Goal: Task Accomplishment & Management: Complete application form

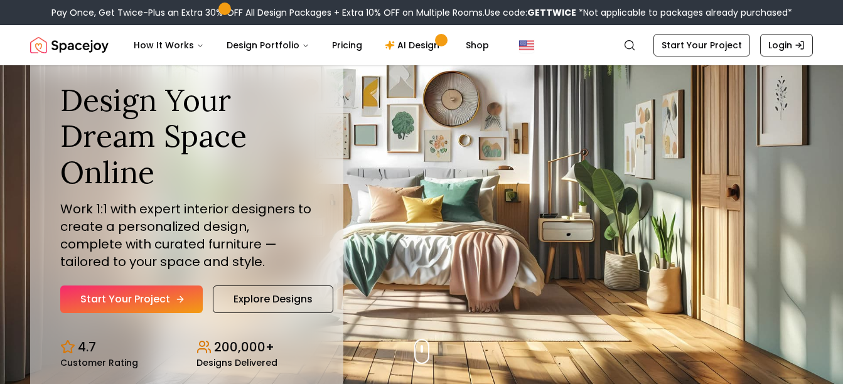
click at [164, 296] on link "Start Your Project" at bounding box center [131, 300] width 142 height 28
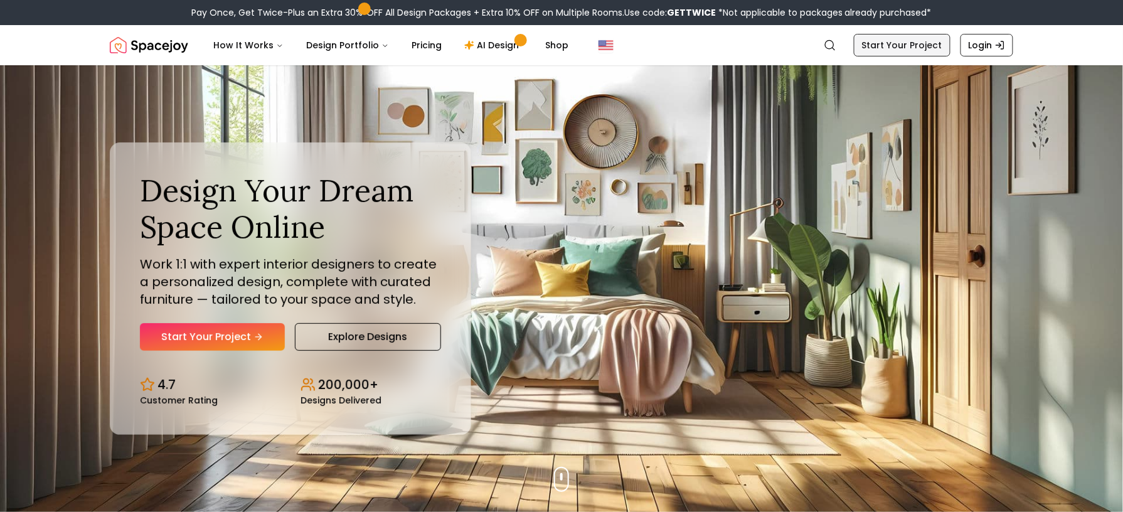
click at [842, 43] on link "Start Your Project" at bounding box center [902, 45] width 97 height 23
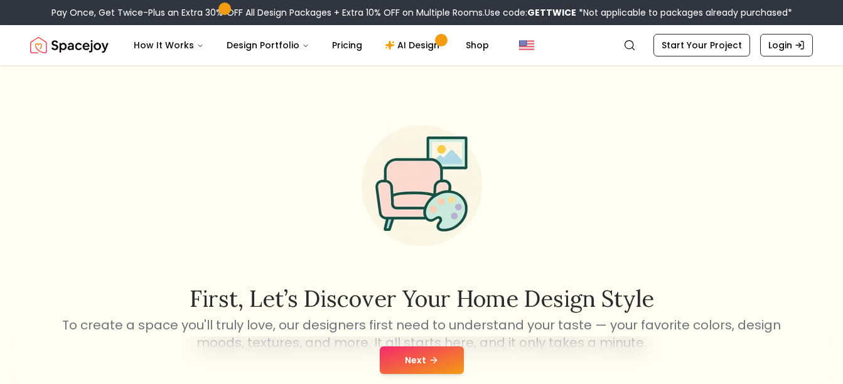
click at [432, 348] on button "Next" at bounding box center [422, 360] width 84 height 28
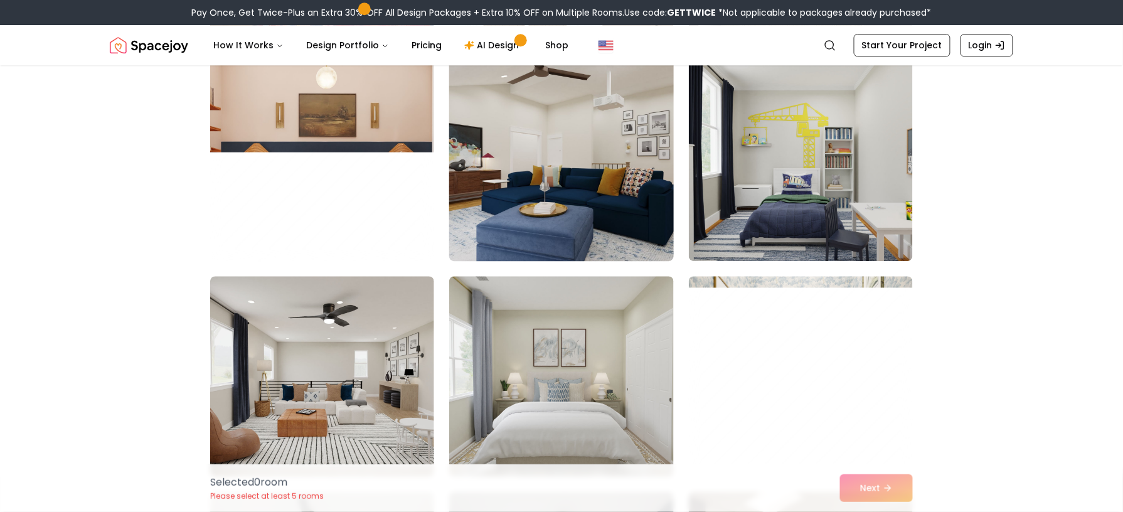
scroll to position [1178, 0]
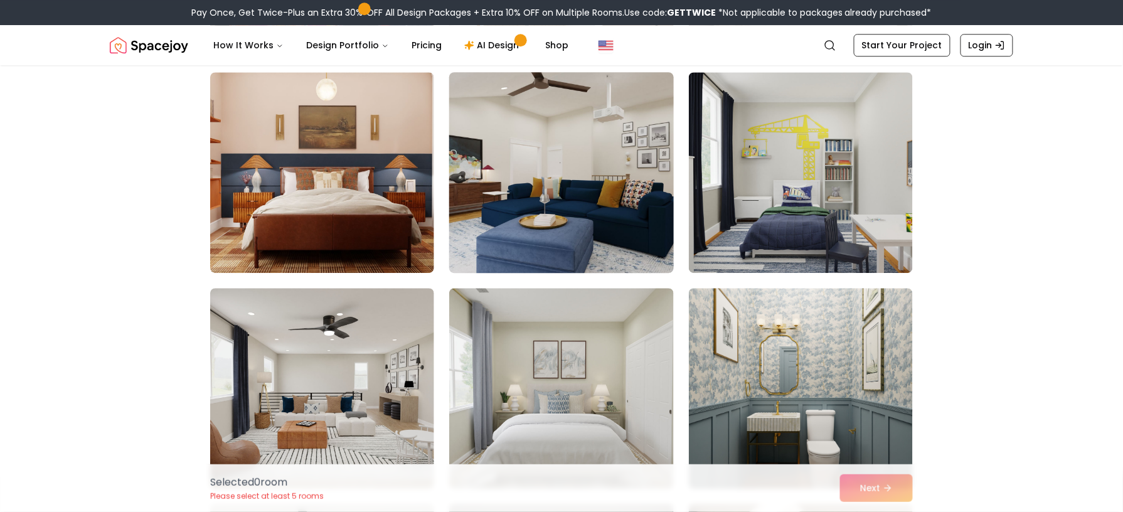
click at [543, 217] on img at bounding box center [561, 172] width 235 height 211
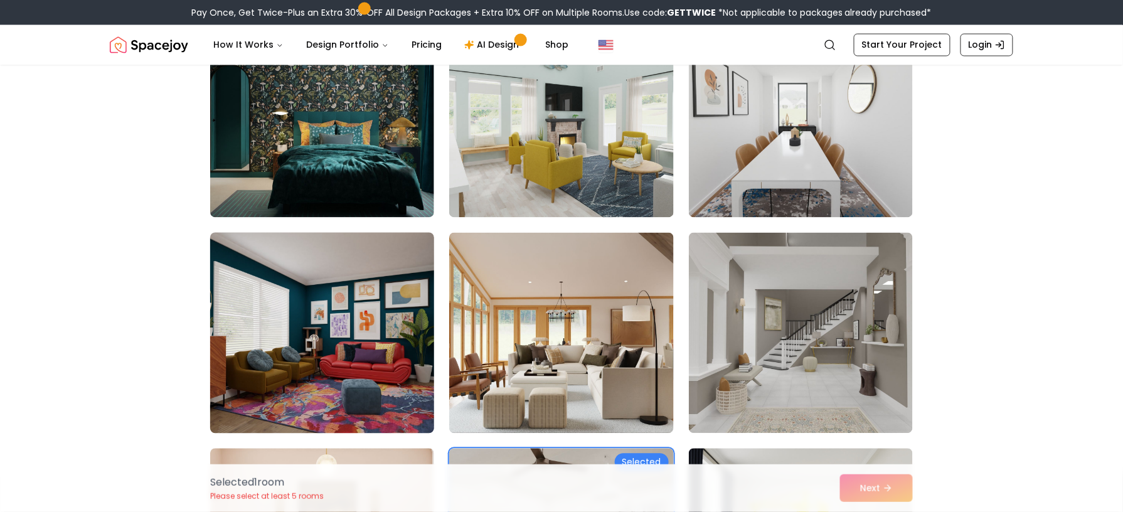
scroll to position [787, 0]
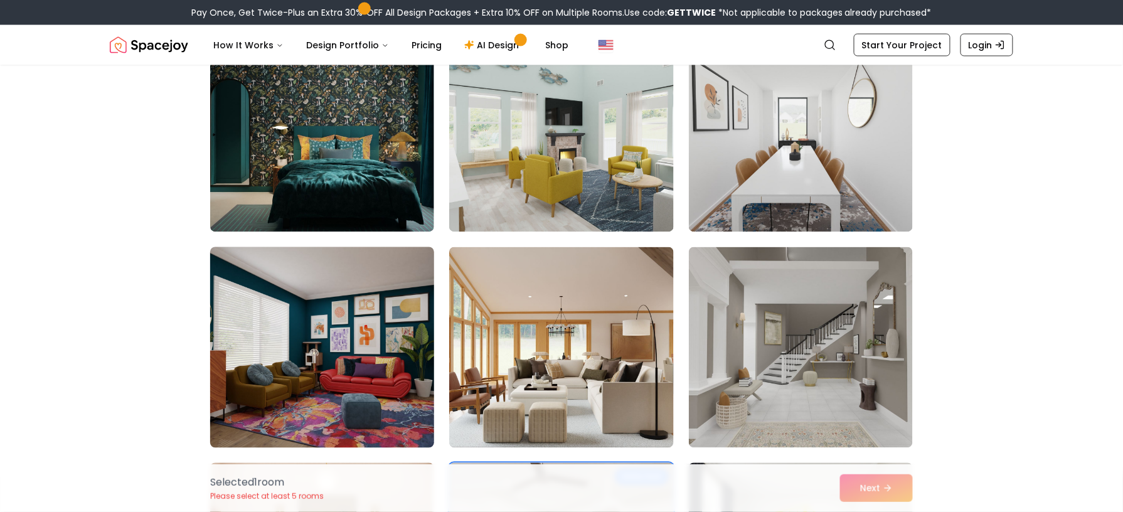
click at [314, 372] on img at bounding box center [322, 347] width 235 height 211
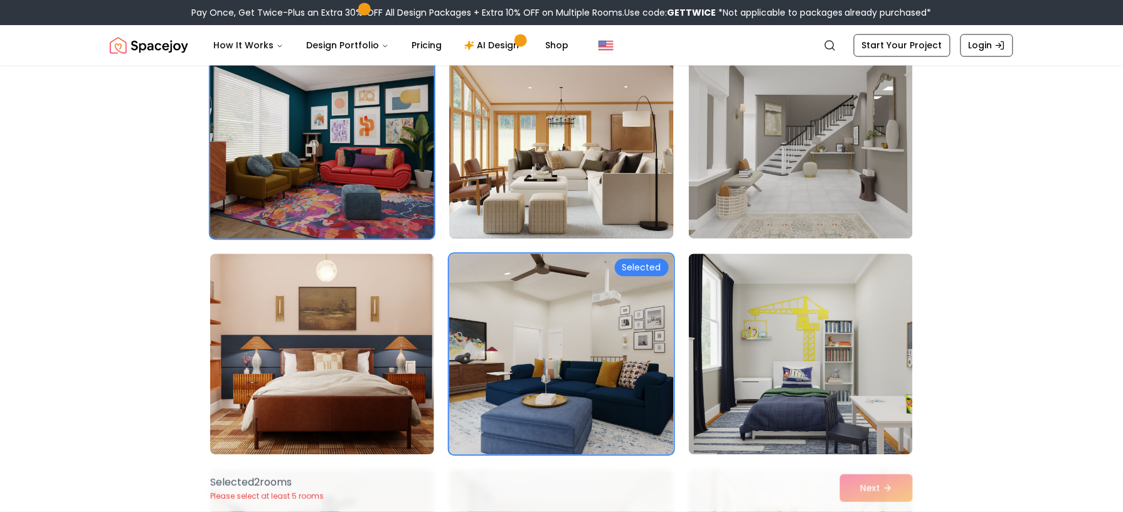
scroll to position [989, 0]
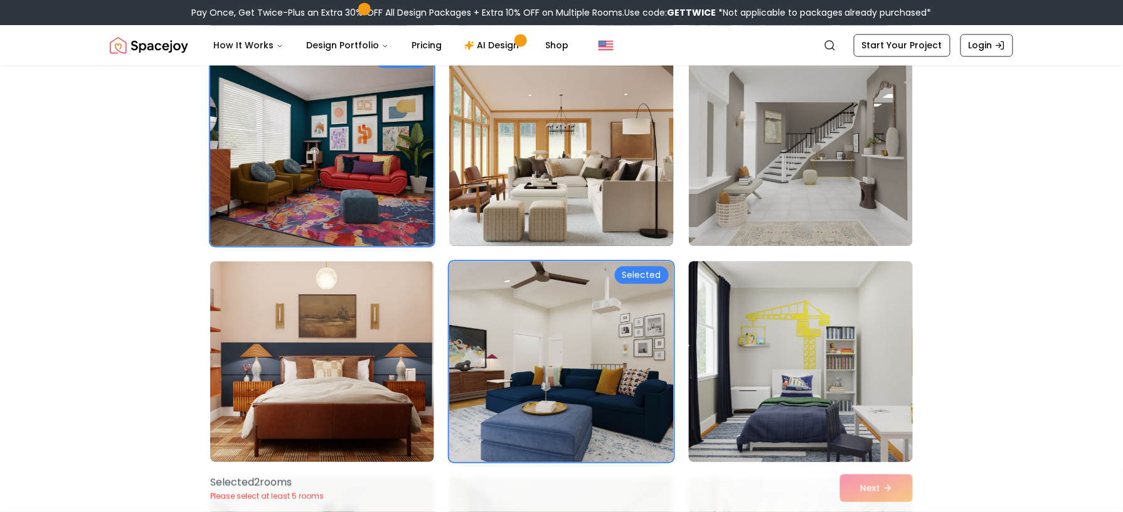
click at [797, 324] on img at bounding box center [801, 361] width 235 height 211
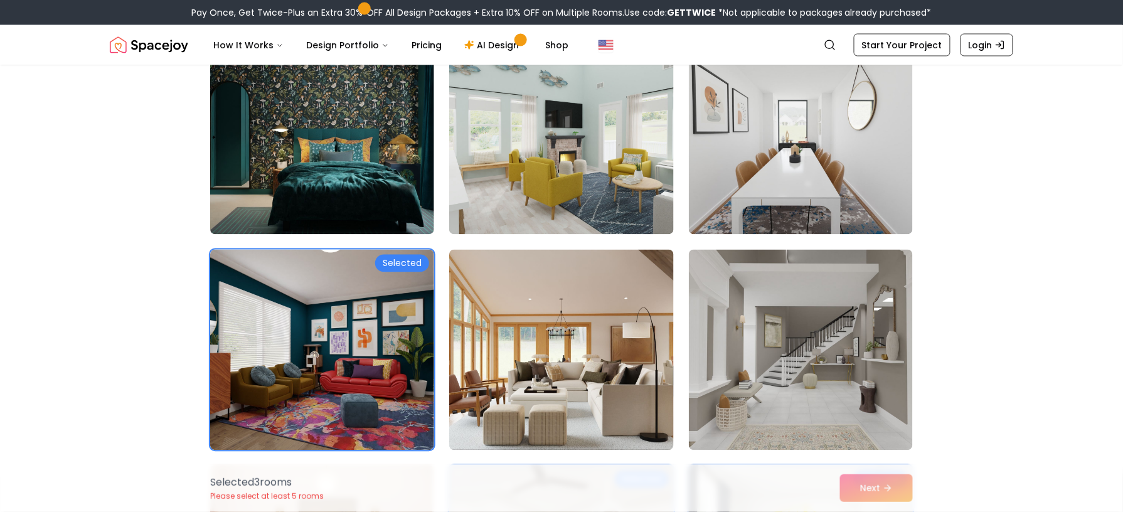
scroll to position [781, 0]
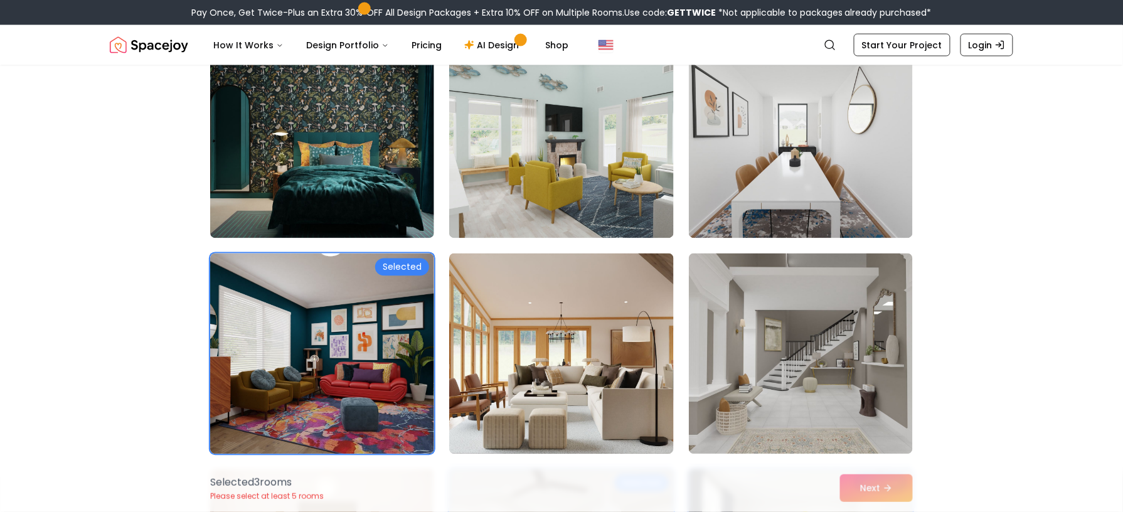
click at [842, 383] on div "Selected 3 room s Please select at least 5 rooms Next" at bounding box center [561, 488] width 723 height 48
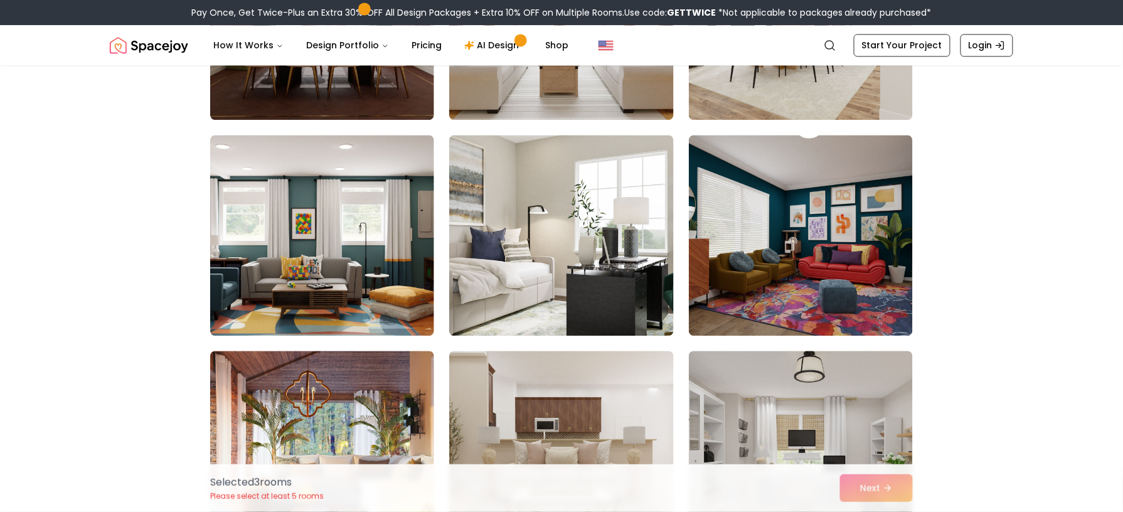
scroll to position [2629, 0]
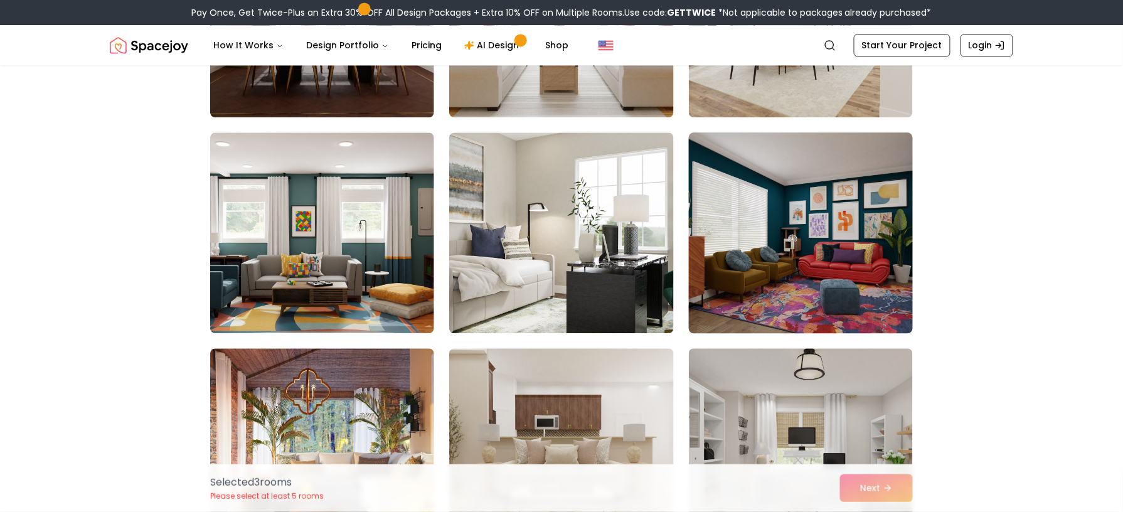
click at [783, 259] on img at bounding box center [801, 232] width 235 height 211
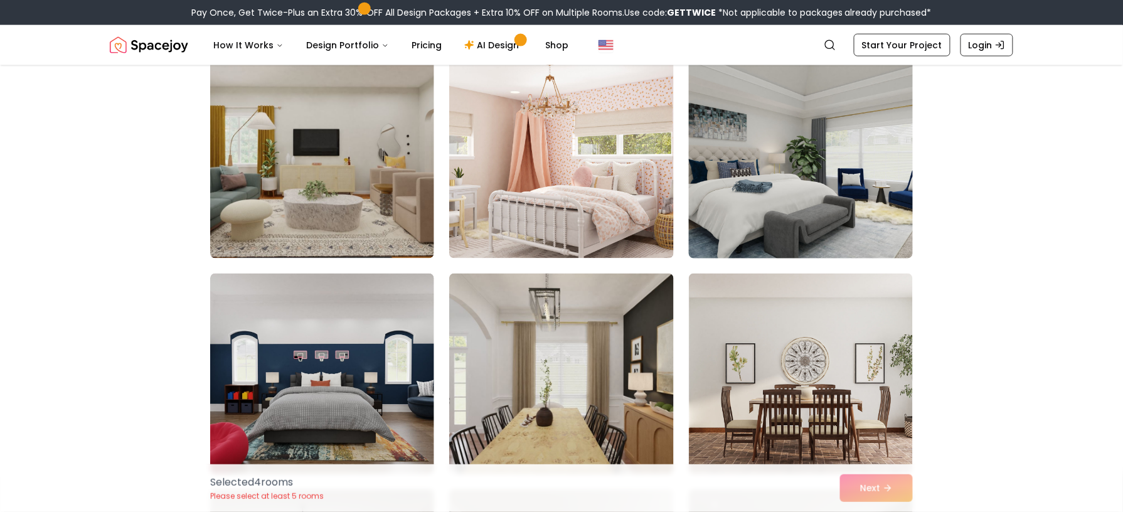
scroll to position [3990, 0]
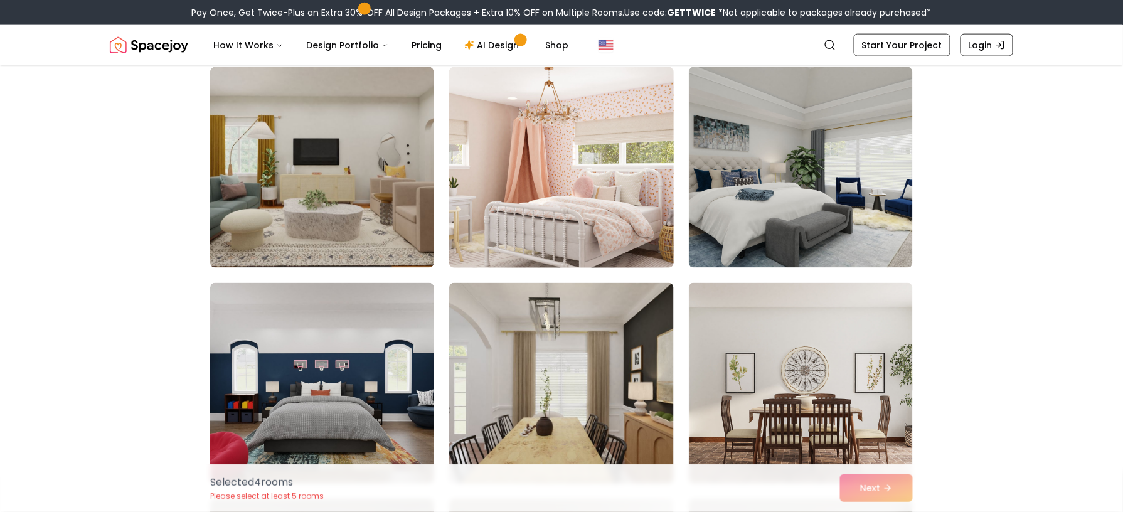
click at [516, 139] on img at bounding box center [561, 167] width 235 height 211
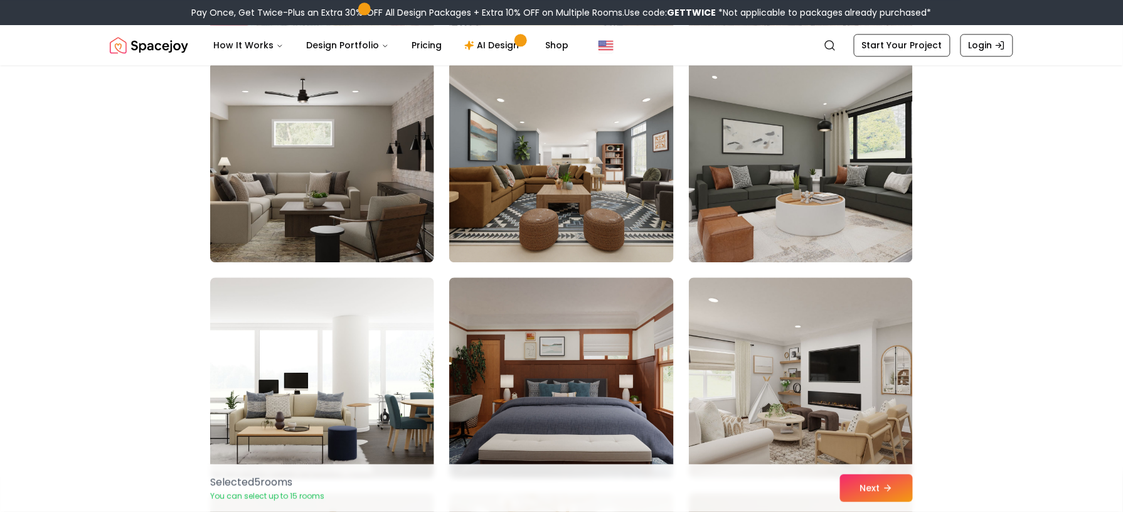
scroll to position [4426, 0]
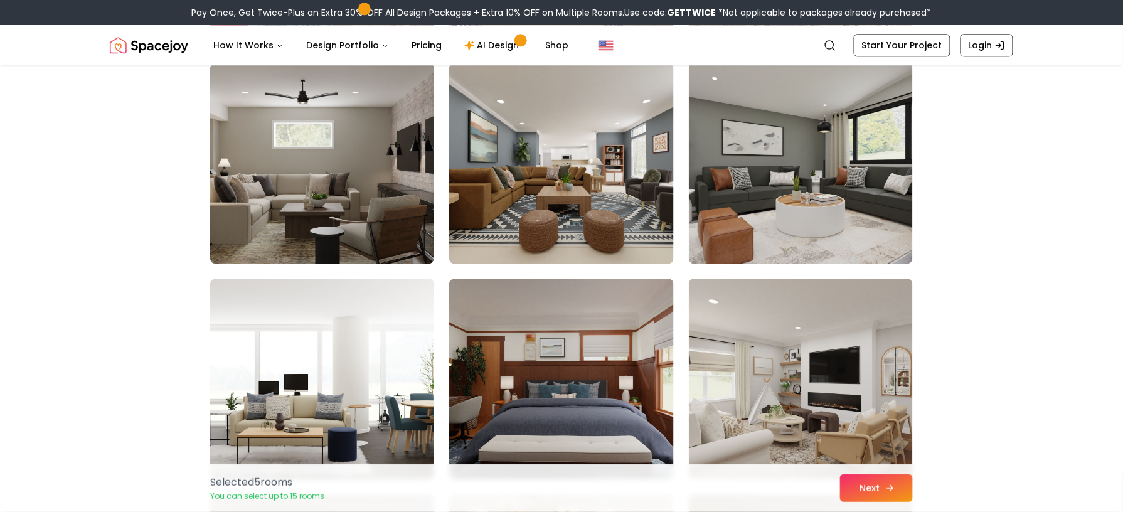
click at [842, 383] on button "Next" at bounding box center [876, 488] width 73 height 28
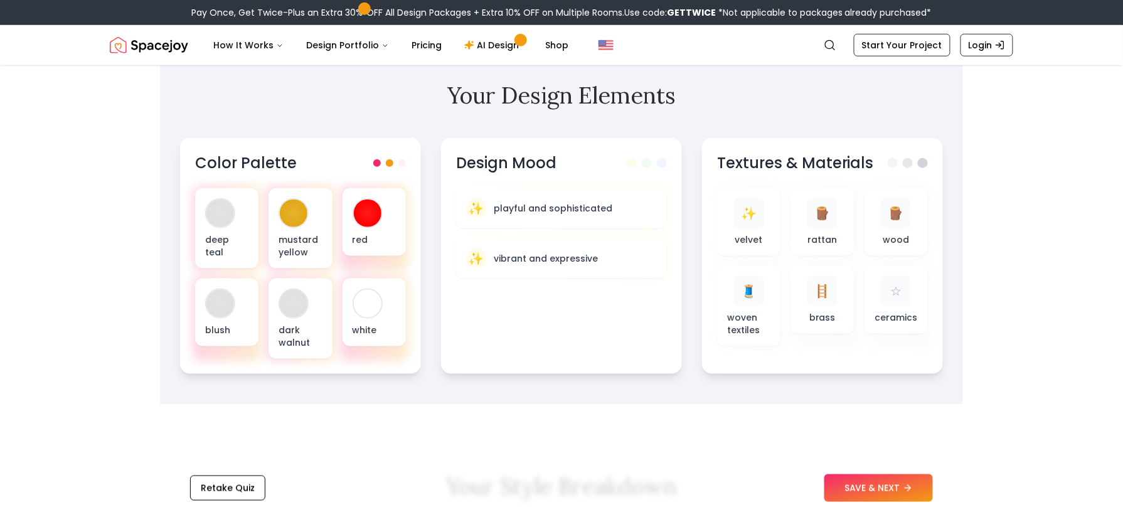
scroll to position [377, 0]
click at [864, 483] on button "SAVE & NEXT" at bounding box center [879, 488] width 109 height 28
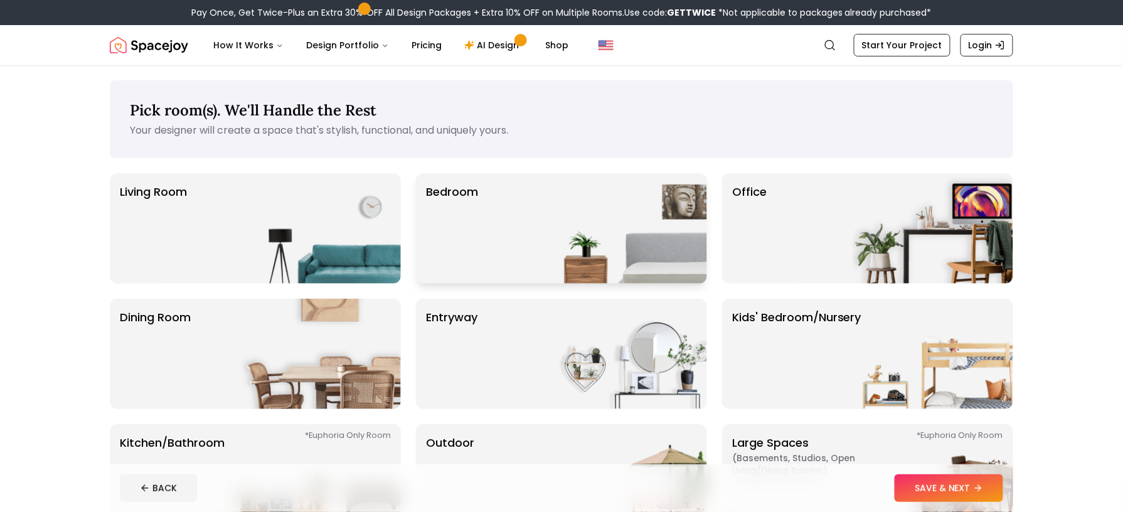
click at [580, 196] on img at bounding box center [627, 228] width 161 height 110
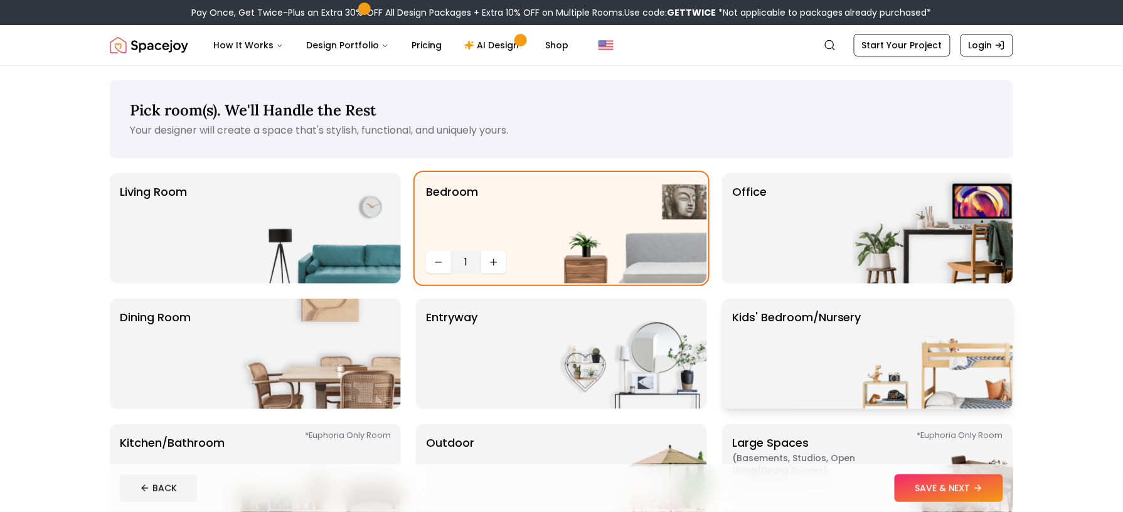
click at [775, 367] on p "Kids' Bedroom/Nursery" at bounding box center [796, 354] width 129 height 90
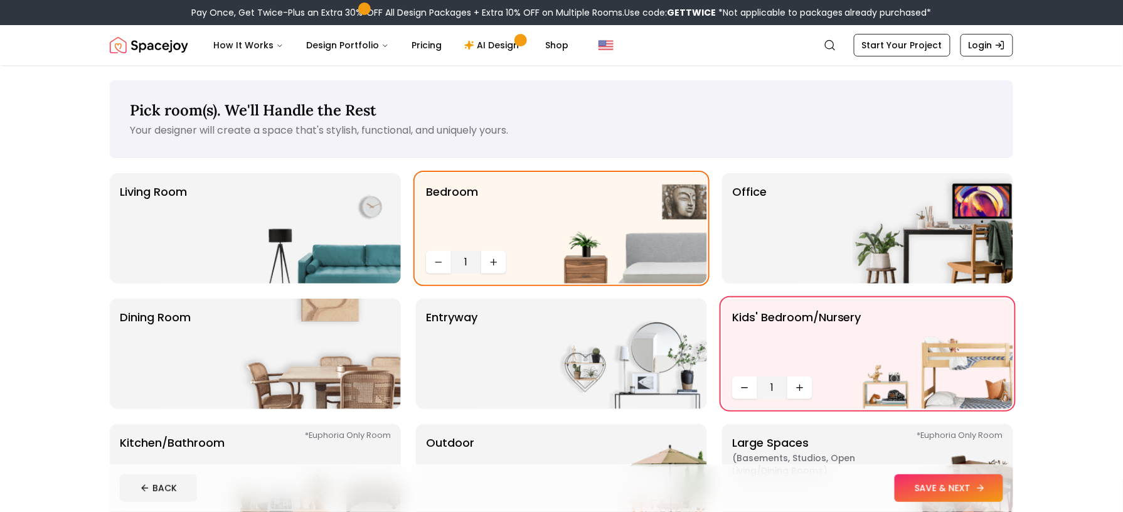
click at [958, 485] on button "SAVE & NEXT" at bounding box center [949, 488] width 109 height 28
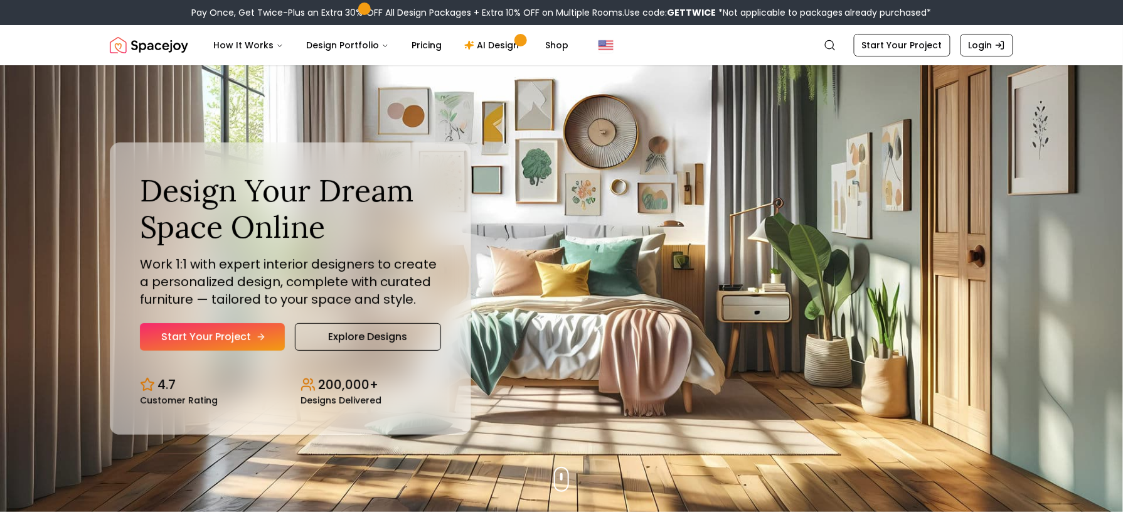
click at [221, 336] on link "Start Your Project" at bounding box center [212, 337] width 145 height 28
click at [352, 325] on link "Explore Designs" at bounding box center [368, 337] width 146 height 28
